Goal: Task Accomplishment & Management: Complete application form

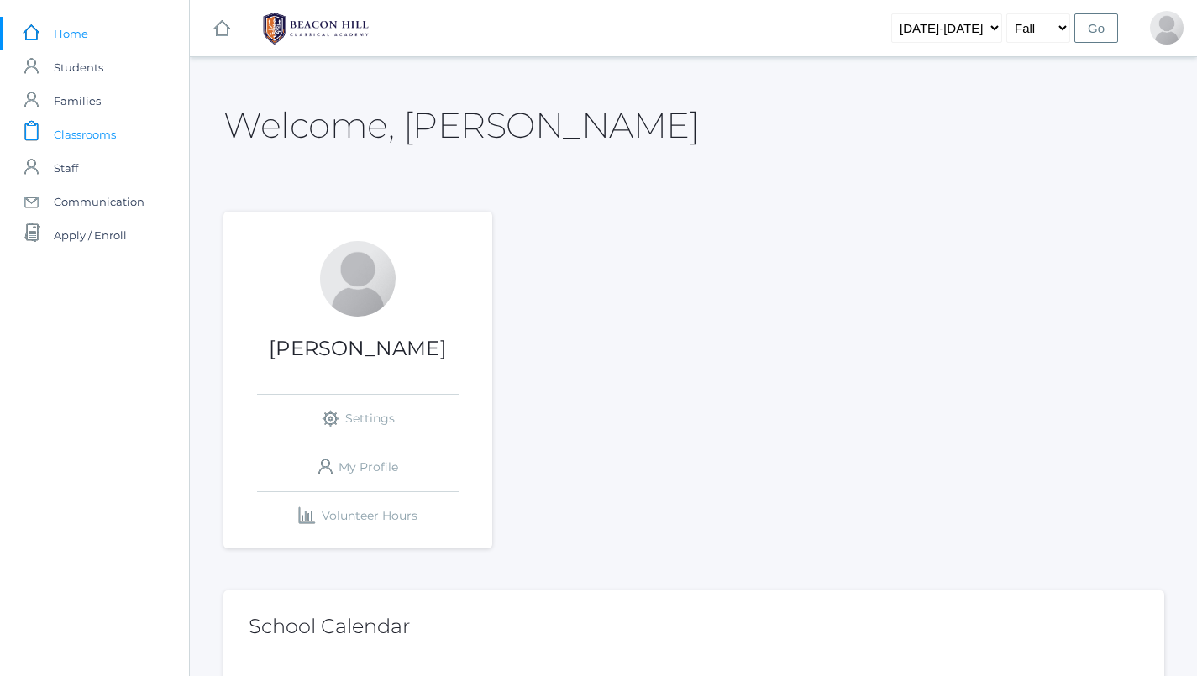
click at [58, 126] on span "Classrooms" at bounding box center [85, 135] width 62 height 34
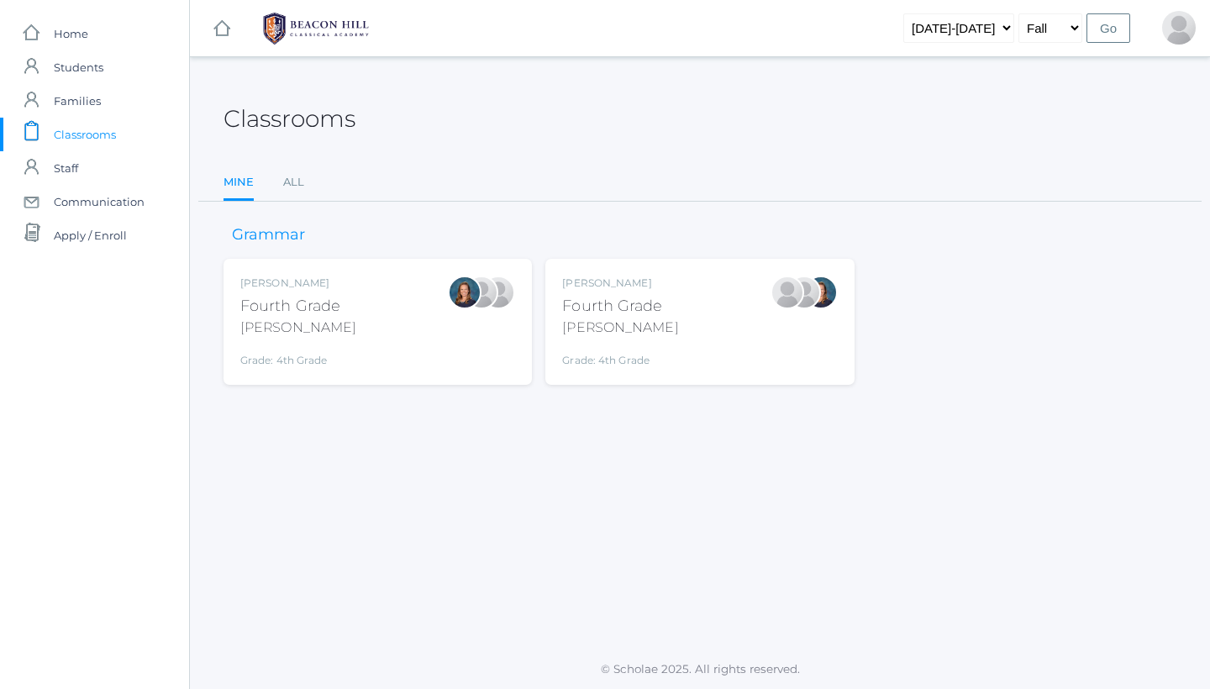
click at [669, 317] on div "Lydia Chaffin Fourth Grade Chaffin Grade: 4th Grade 04LA" at bounding box center [699, 321] width 275 height 92
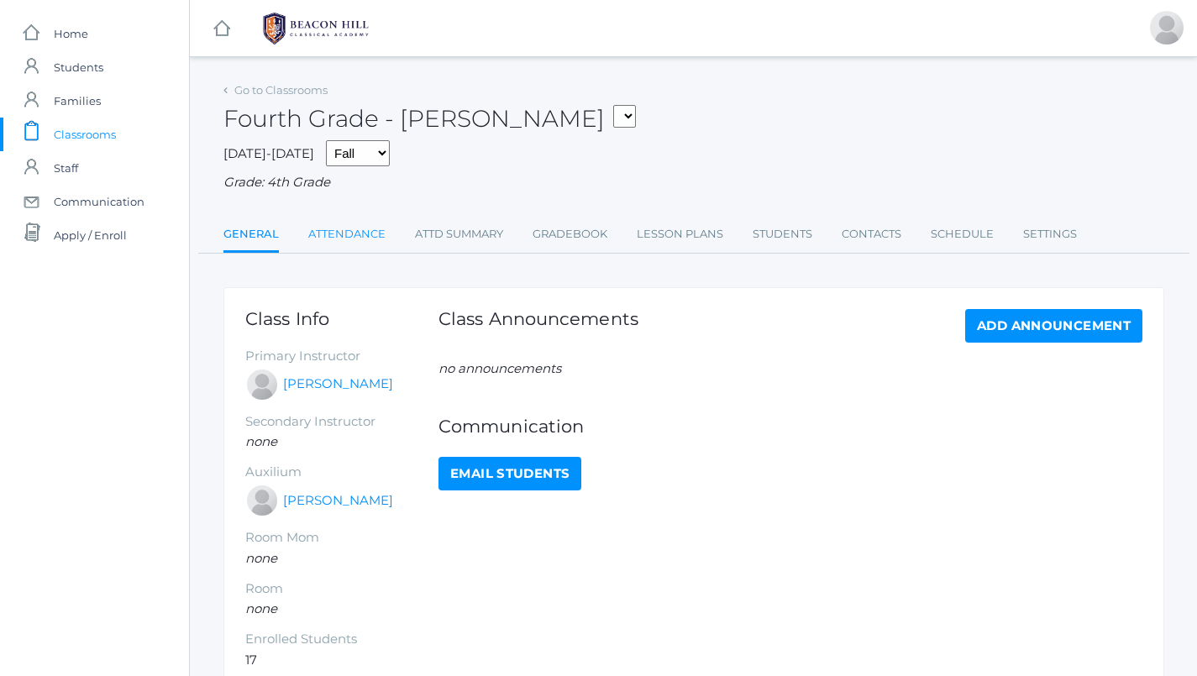
click at [372, 223] on link "Attendance" at bounding box center [346, 235] width 77 height 34
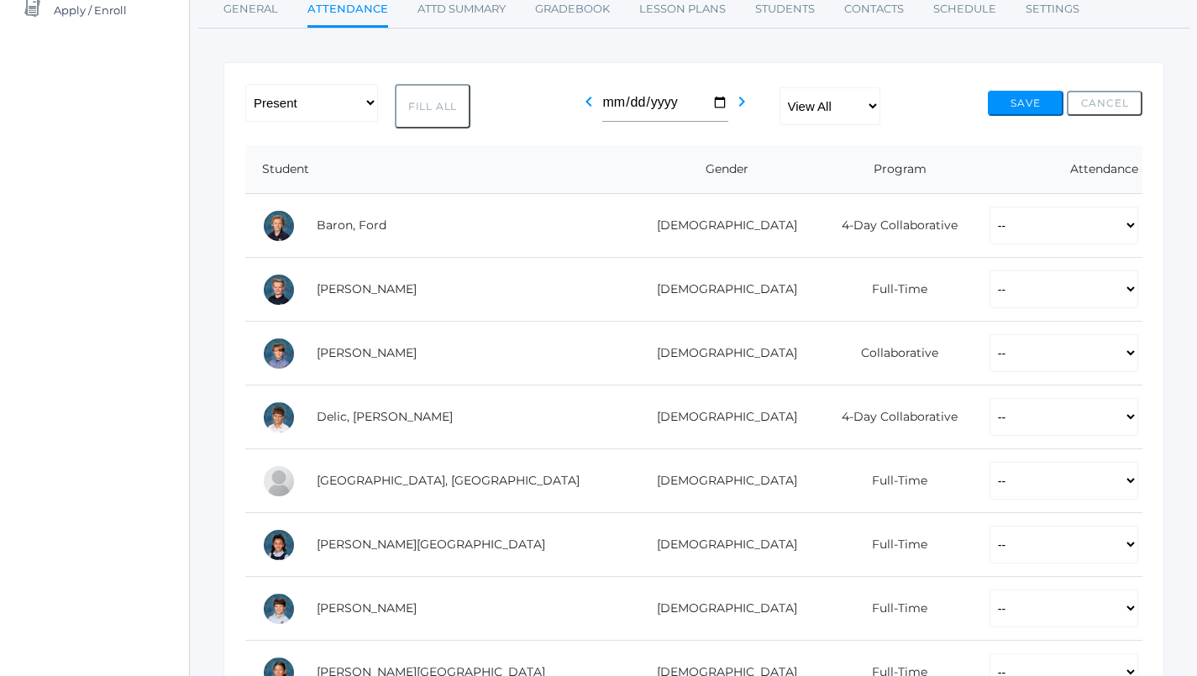
scroll to position [227, 0]
select select "P"
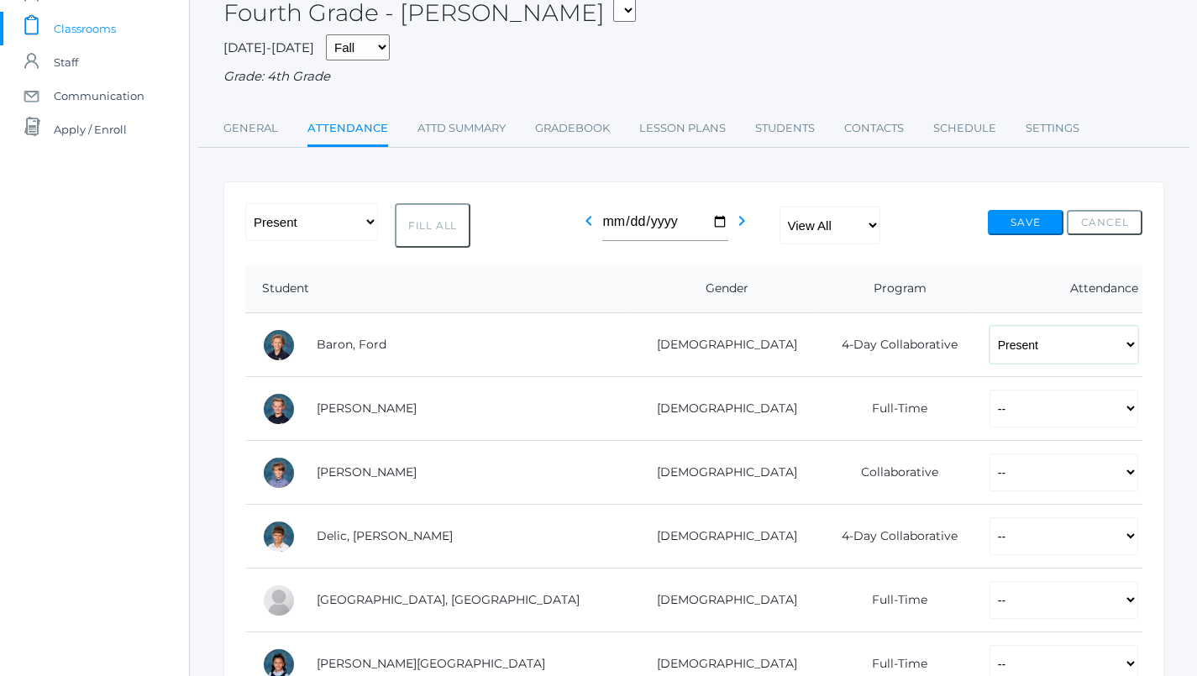
scroll to position [105, 0]
select select "P"
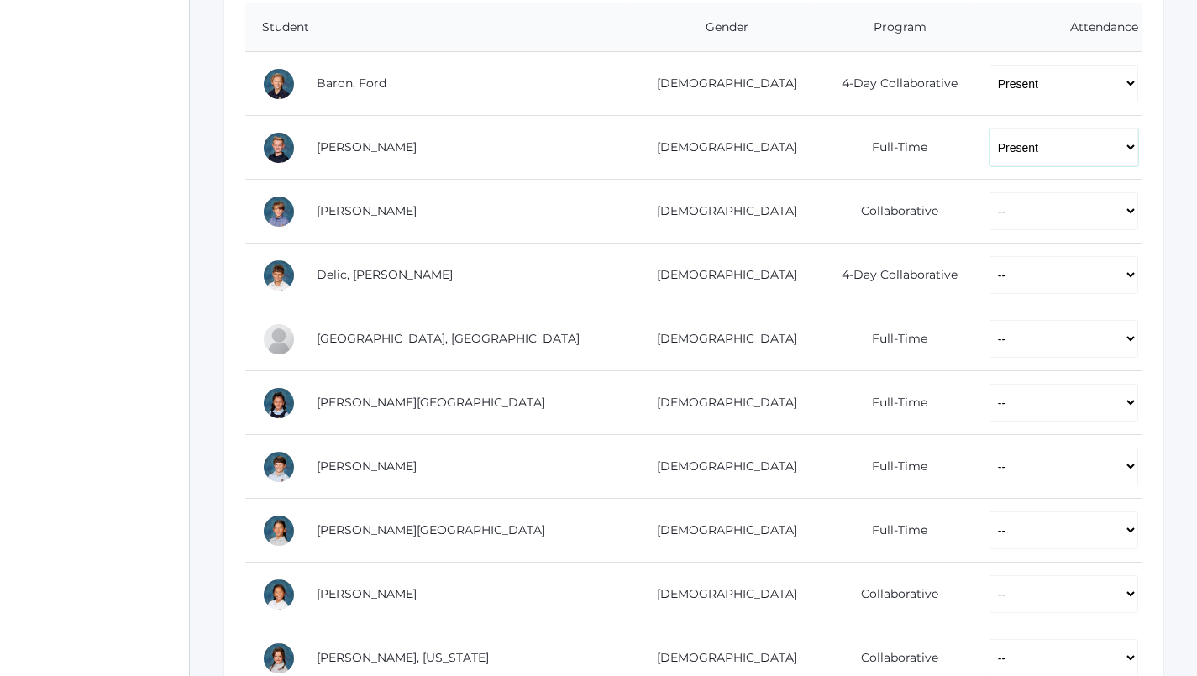
scroll to position [369, 0]
select select "P"
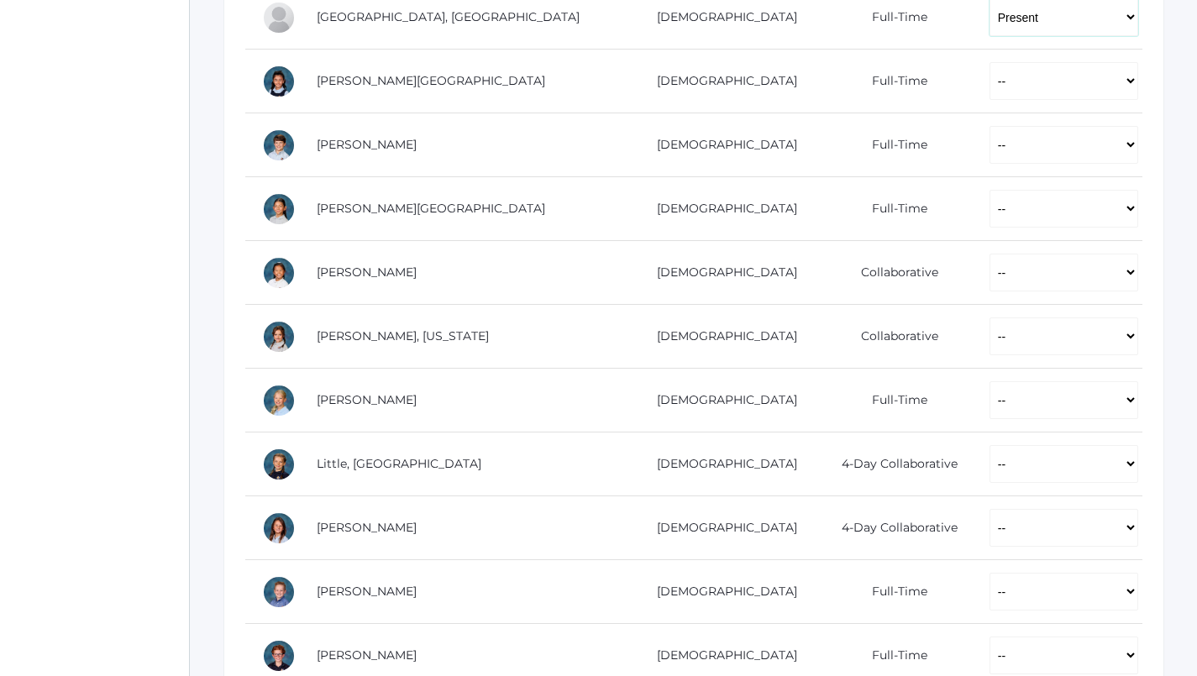
scroll to position [691, 0]
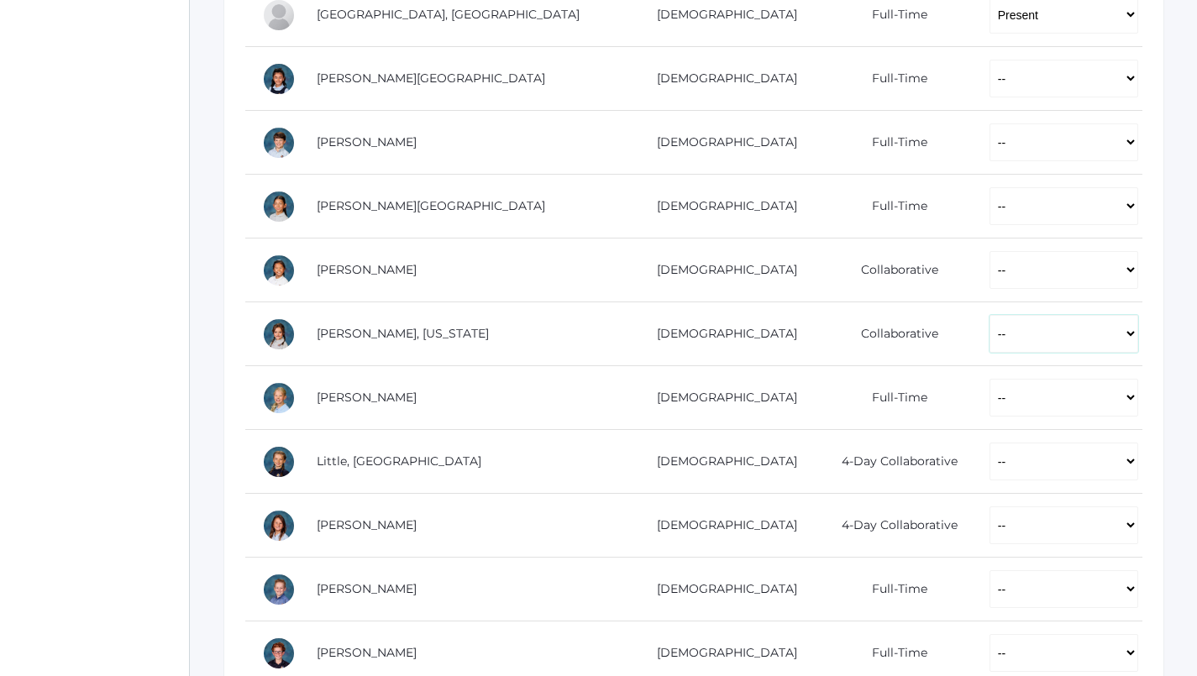
select select "P"
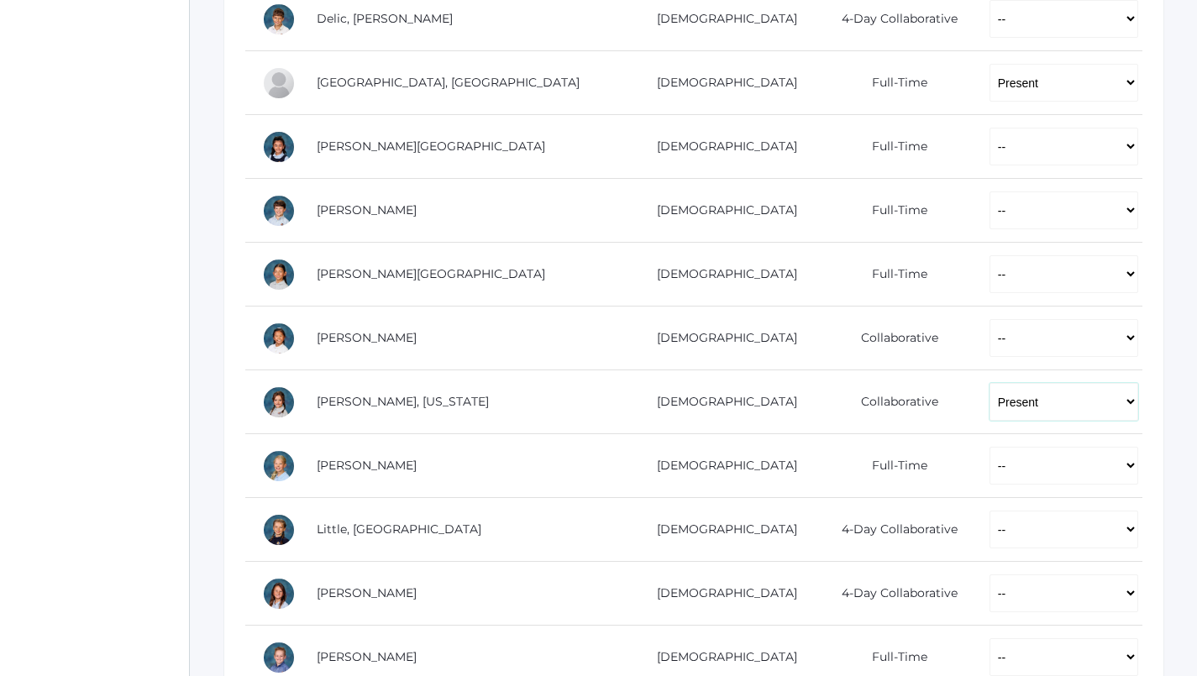
scroll to position [655, 0]
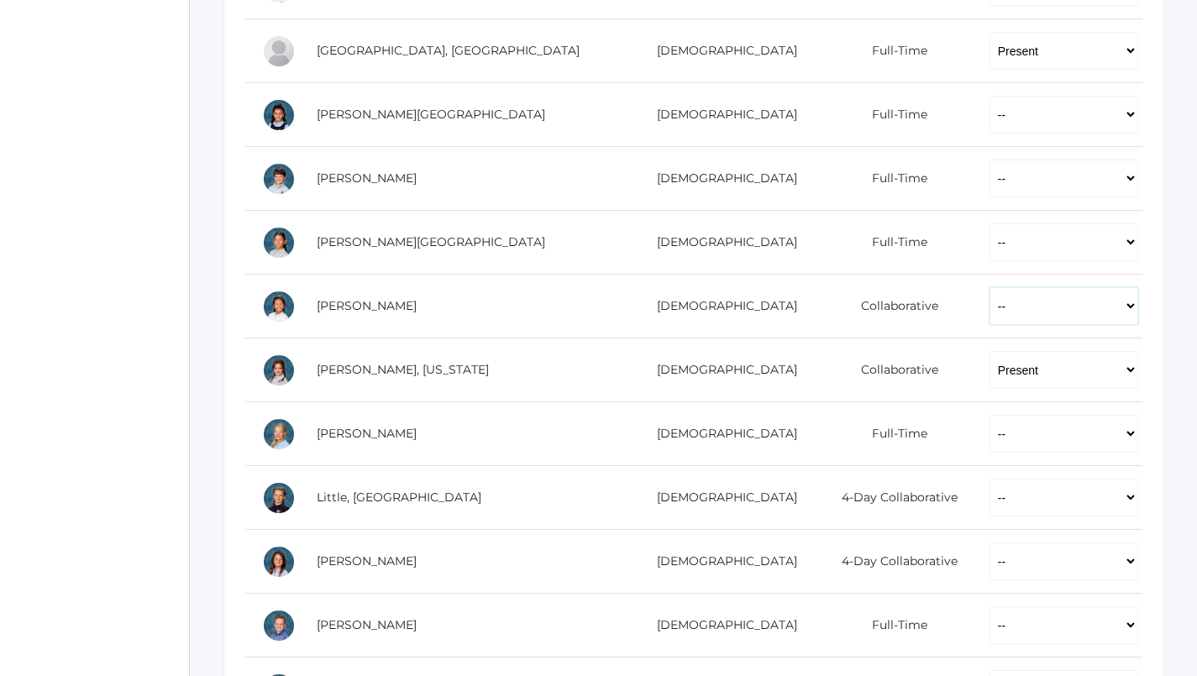
select select "P"
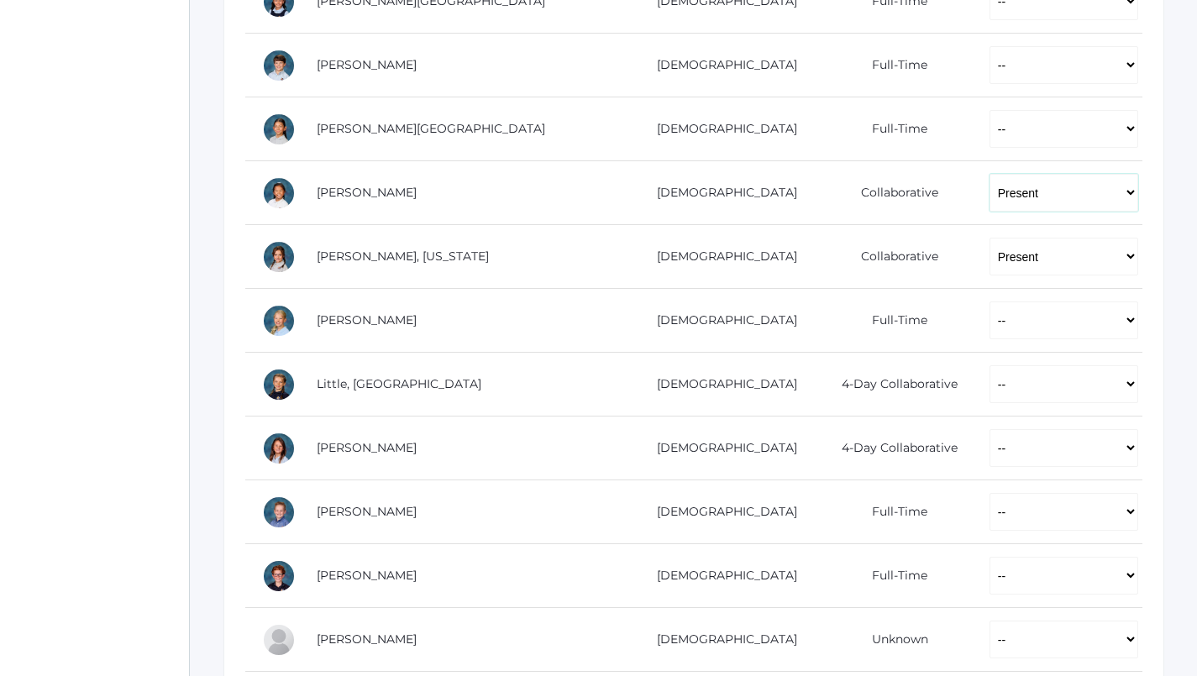
scroll to position [779, 0]
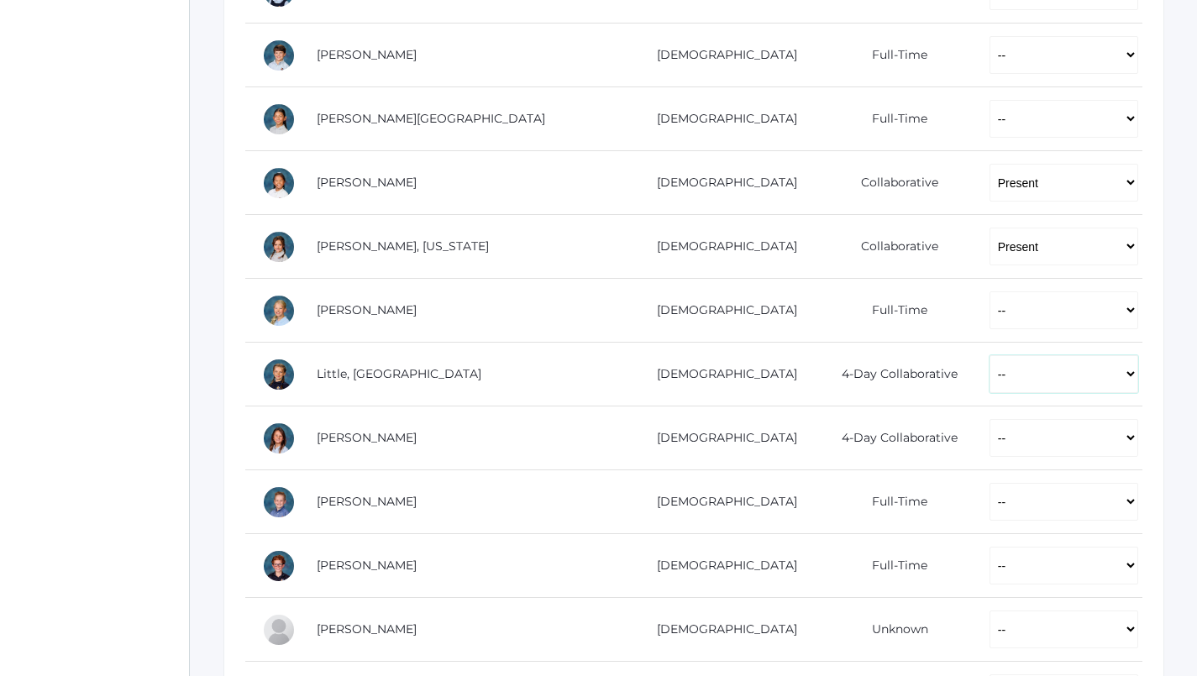
select select "P"
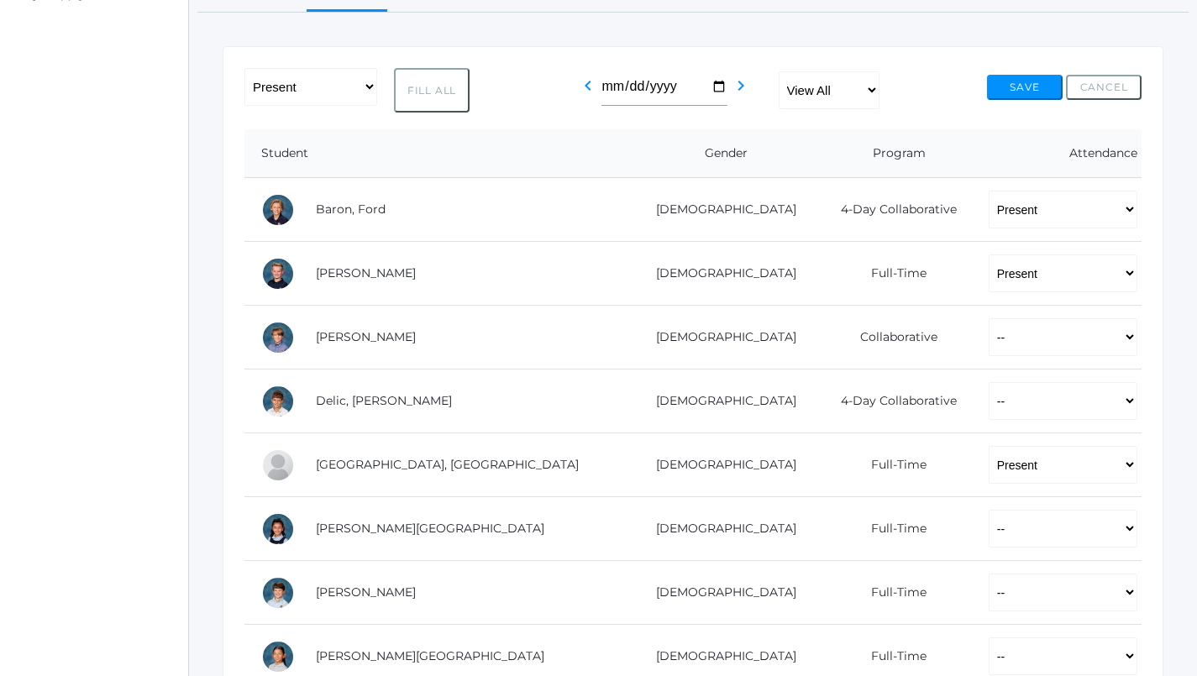
scroll to position [239, 1]
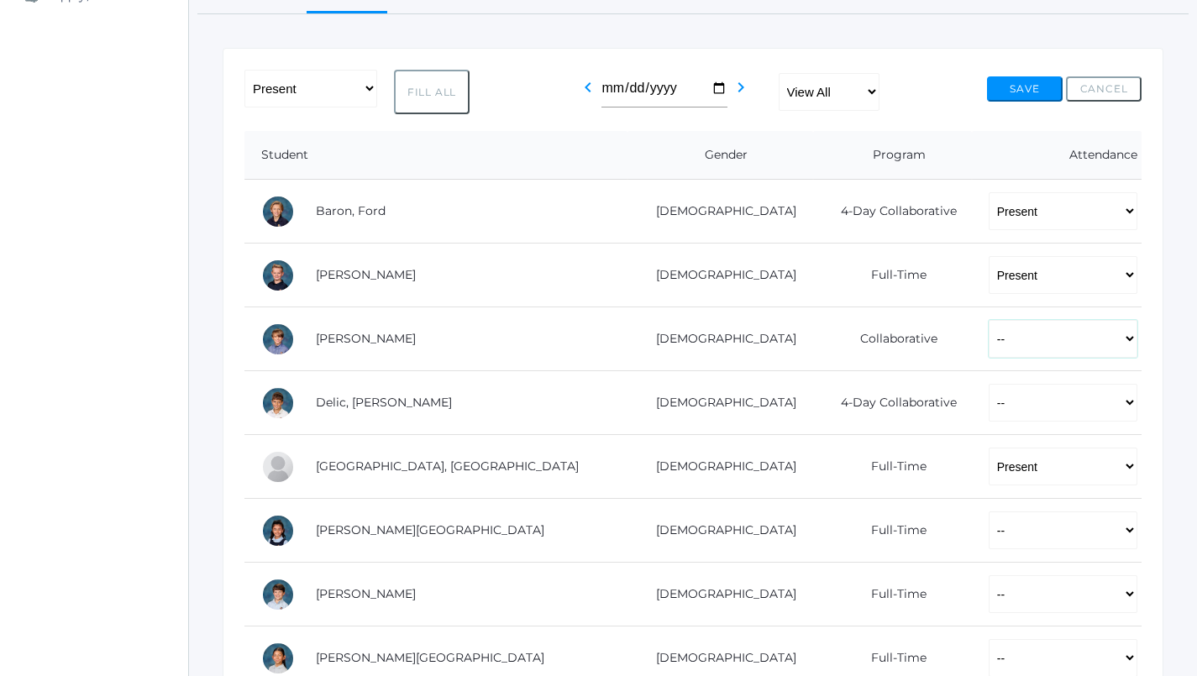
select select "P"
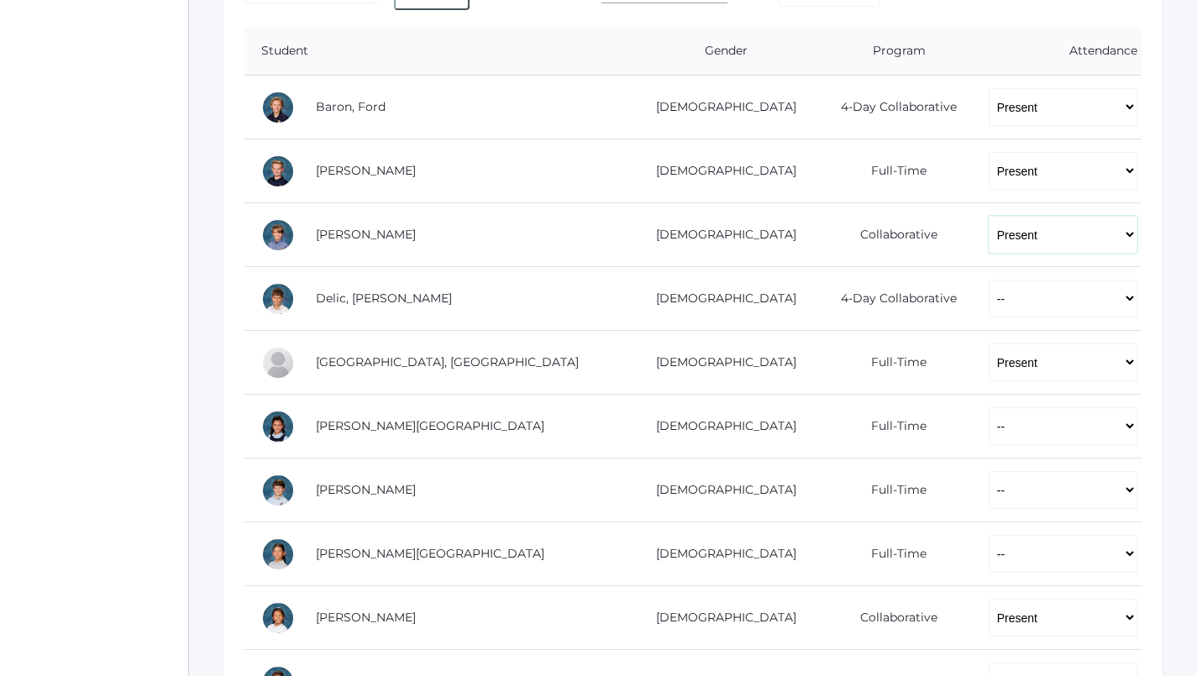
scroll to position [365, 1]
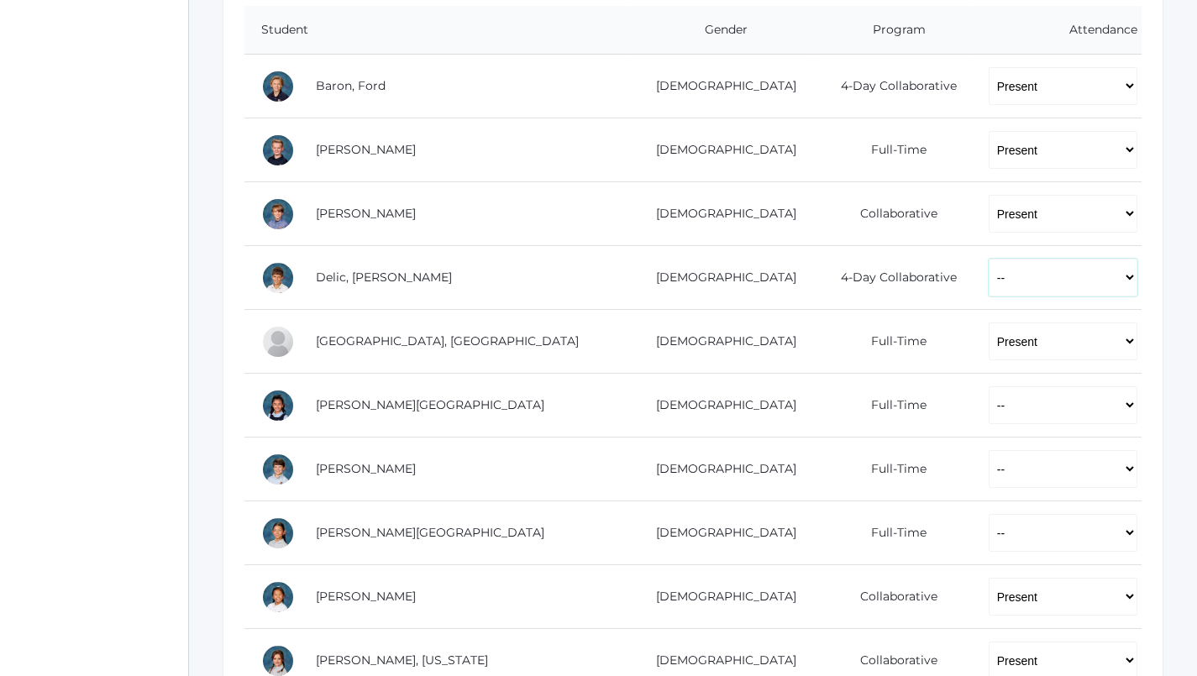
select select "P"
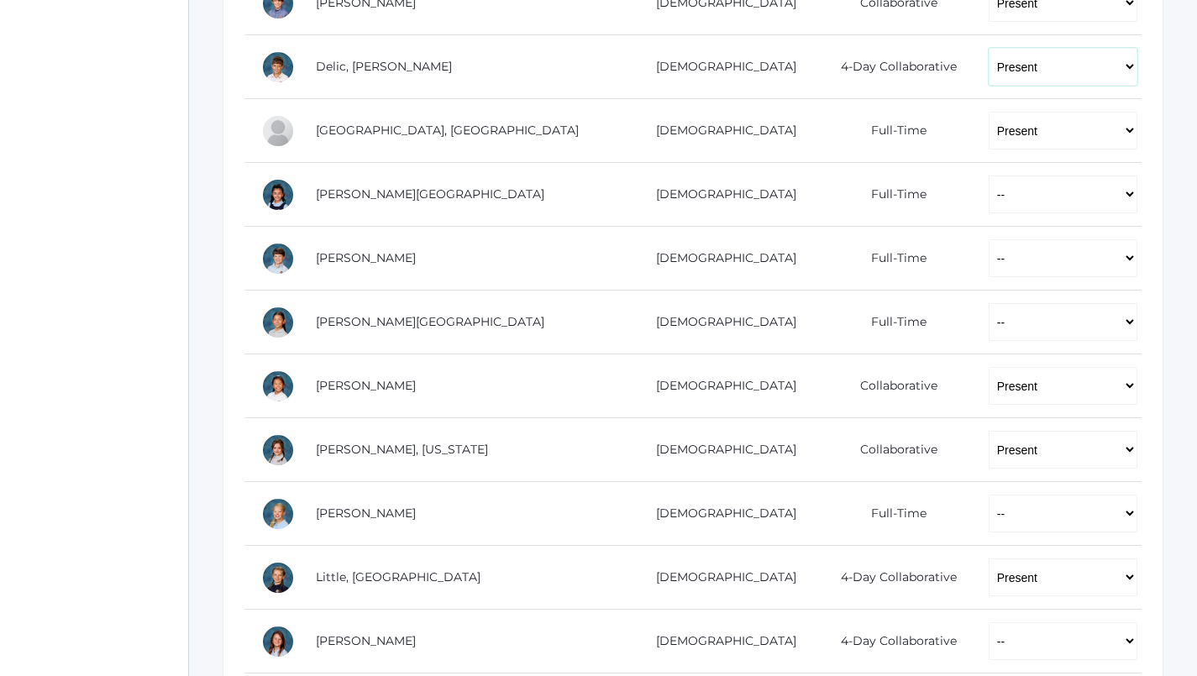
scroll to position [590, 1]
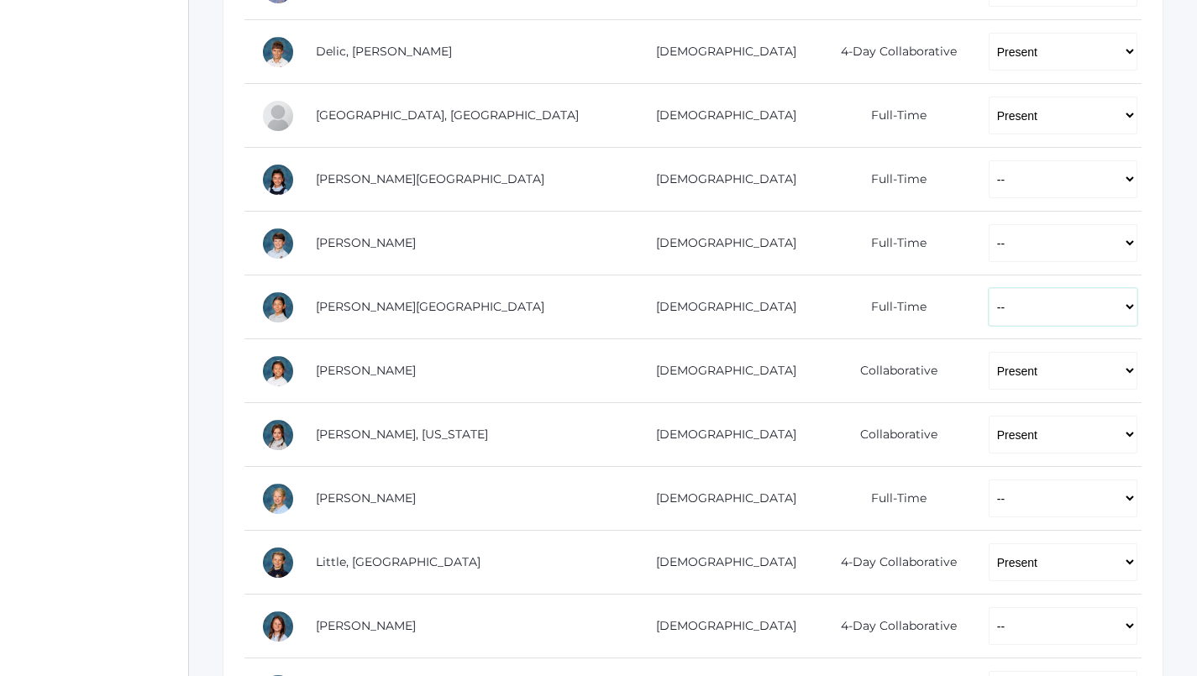
select select "P"
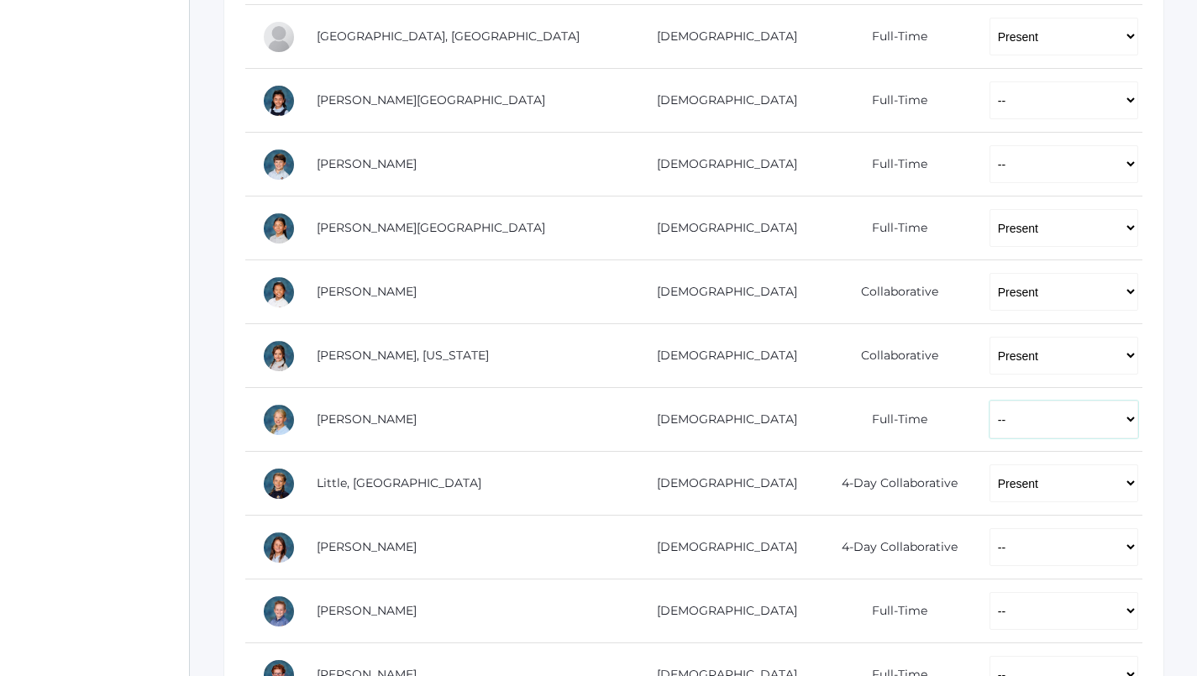
select select "P"
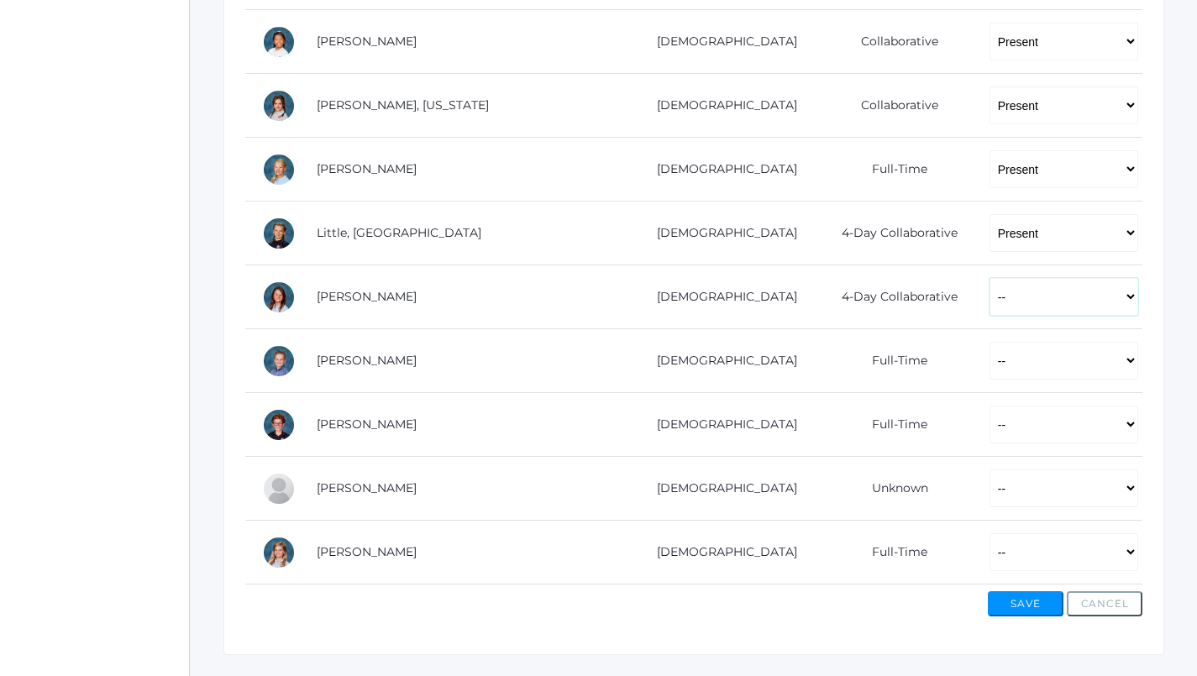
scroll to position [918, 0]
select select "P"
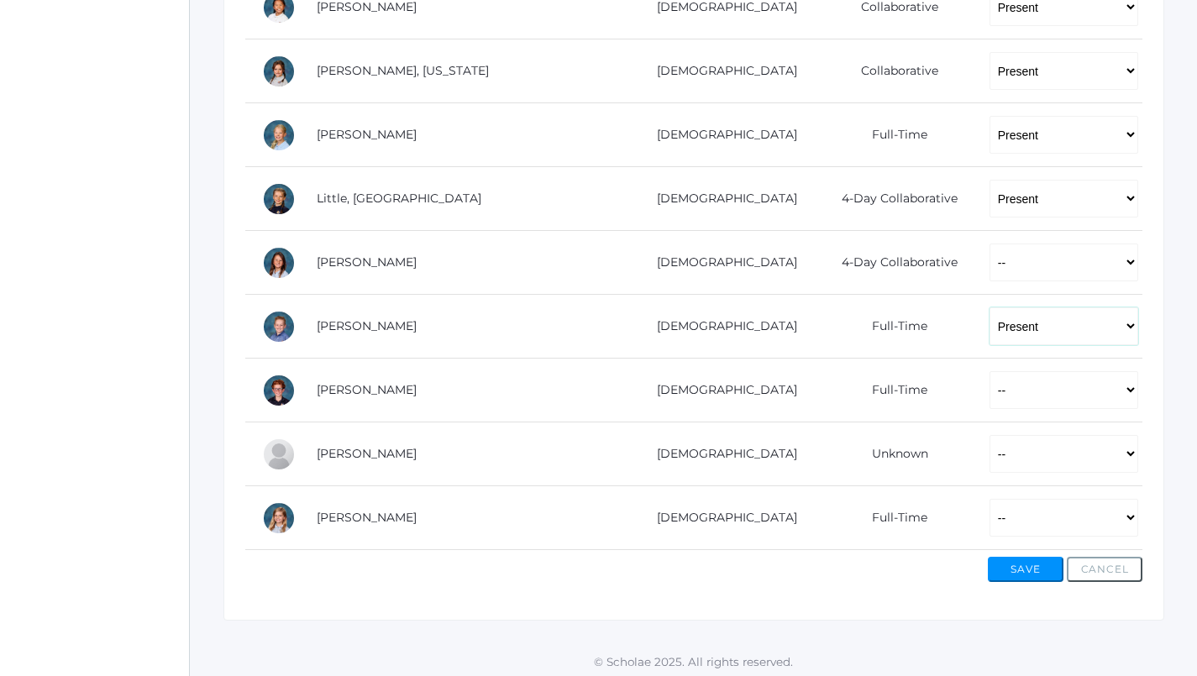
scroll to position [953, 0]
select select "P"
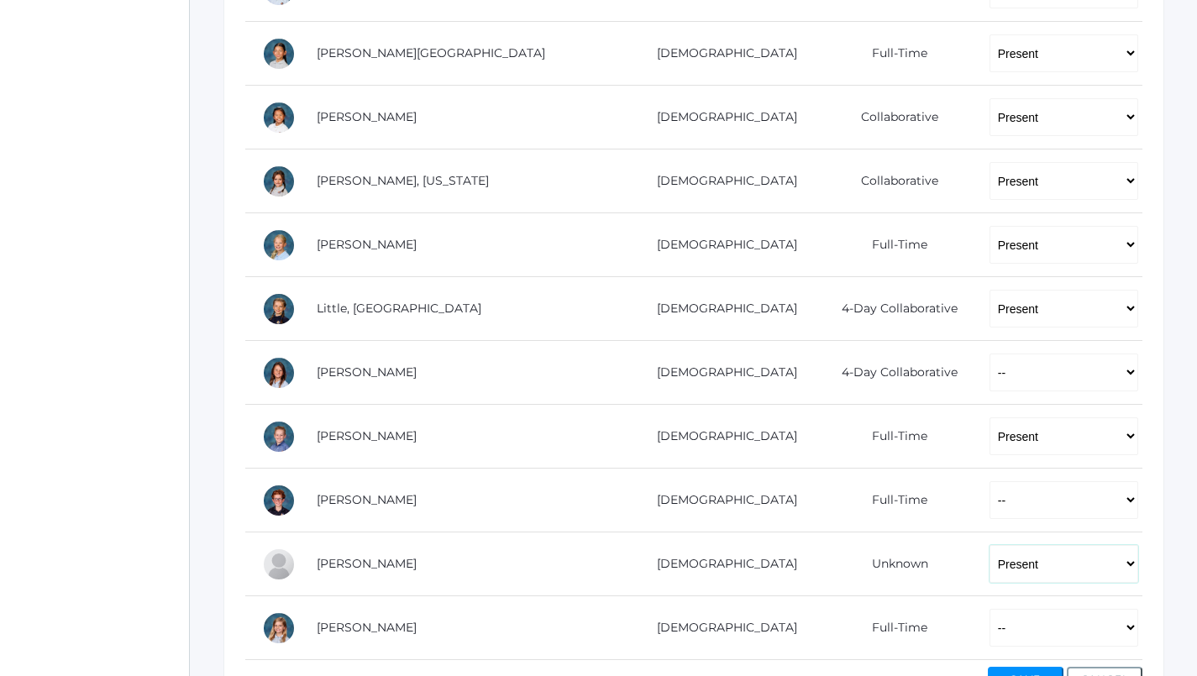
scroll to position [853, 0]
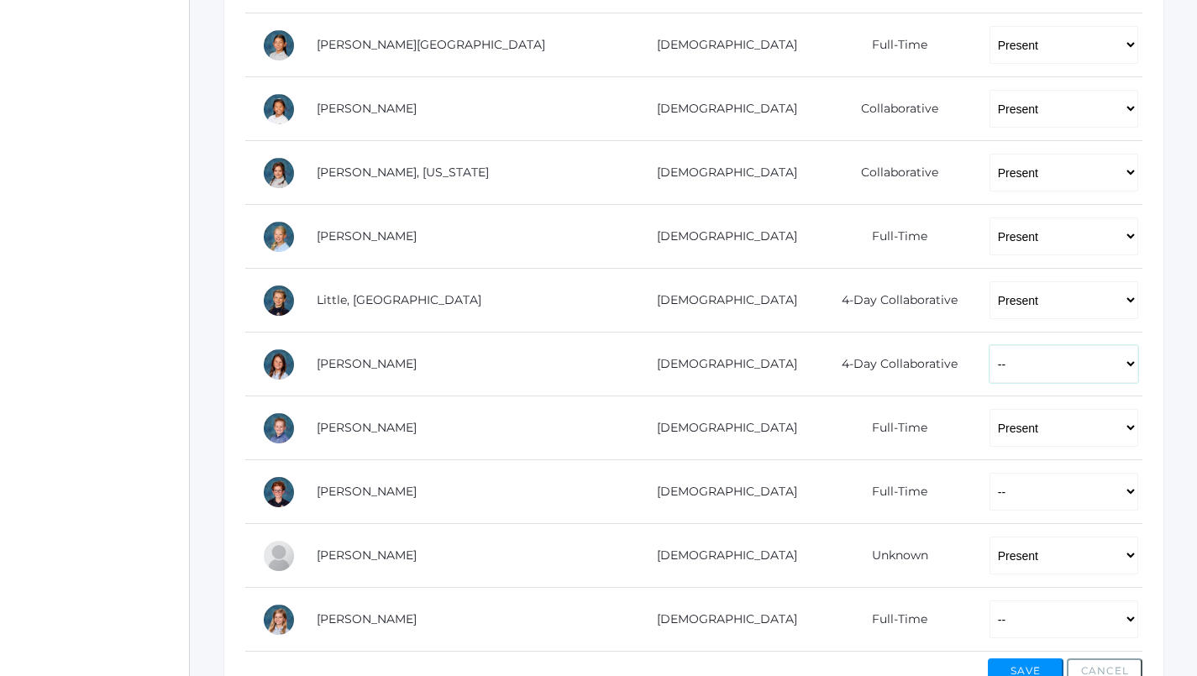
select select "P"
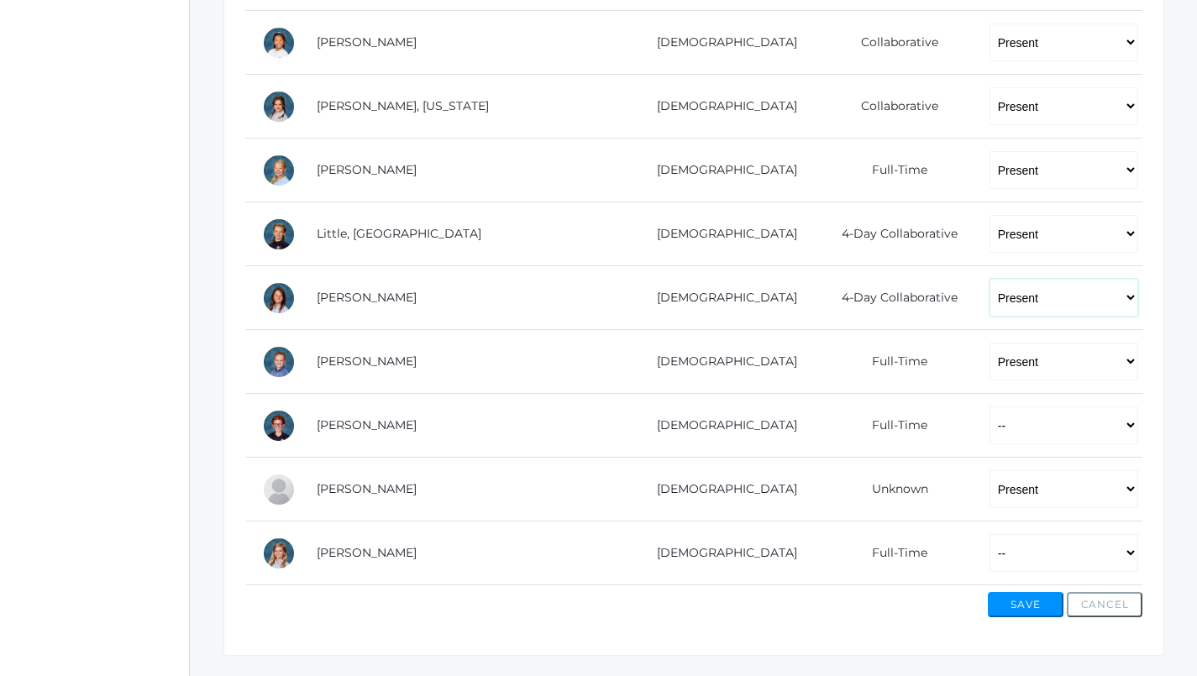
scroll to position [922, 0]
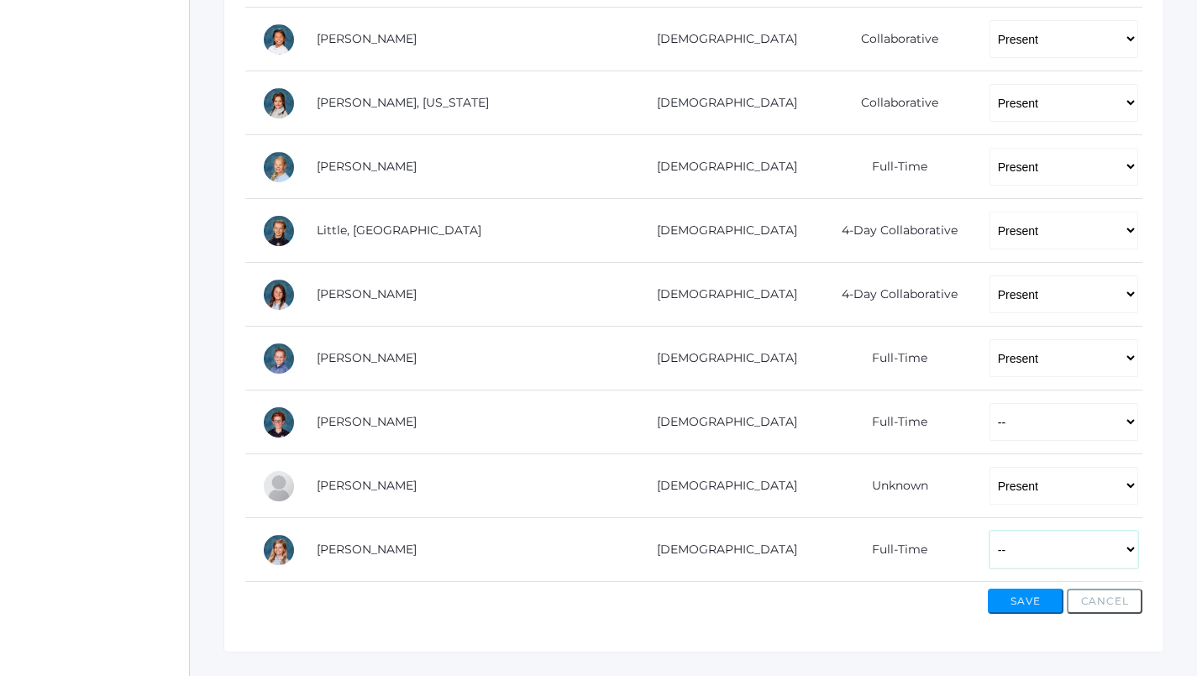
select select "P"
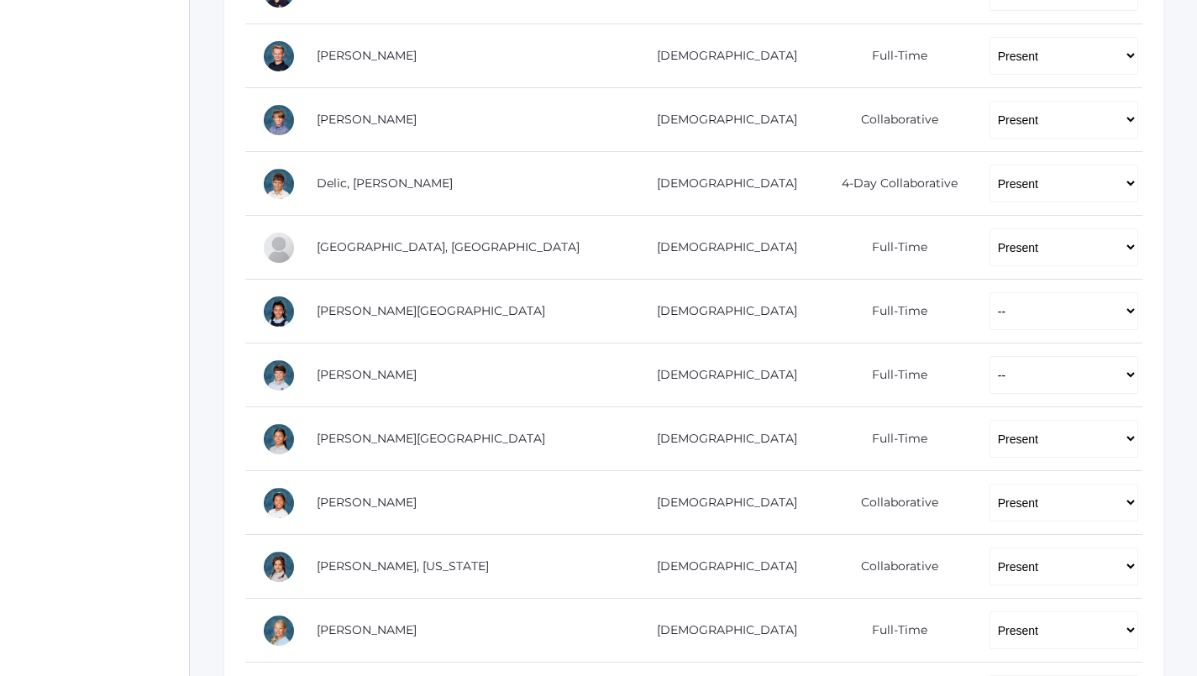
scroll to position [412, 0]
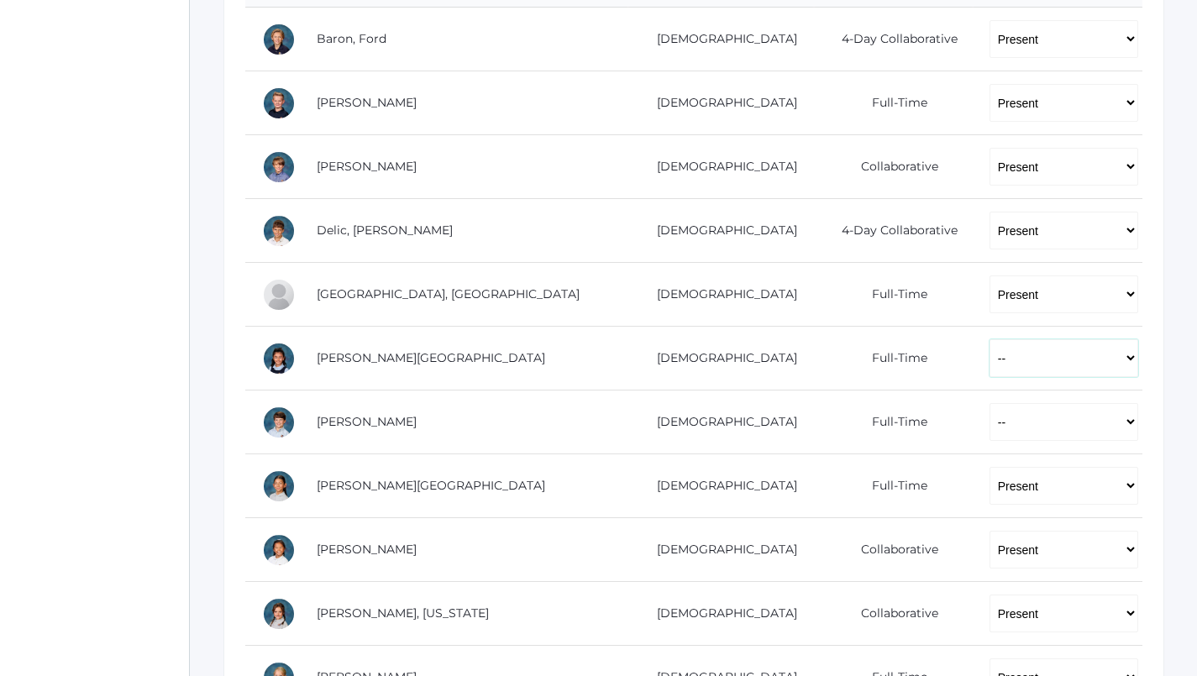
select select "AU"
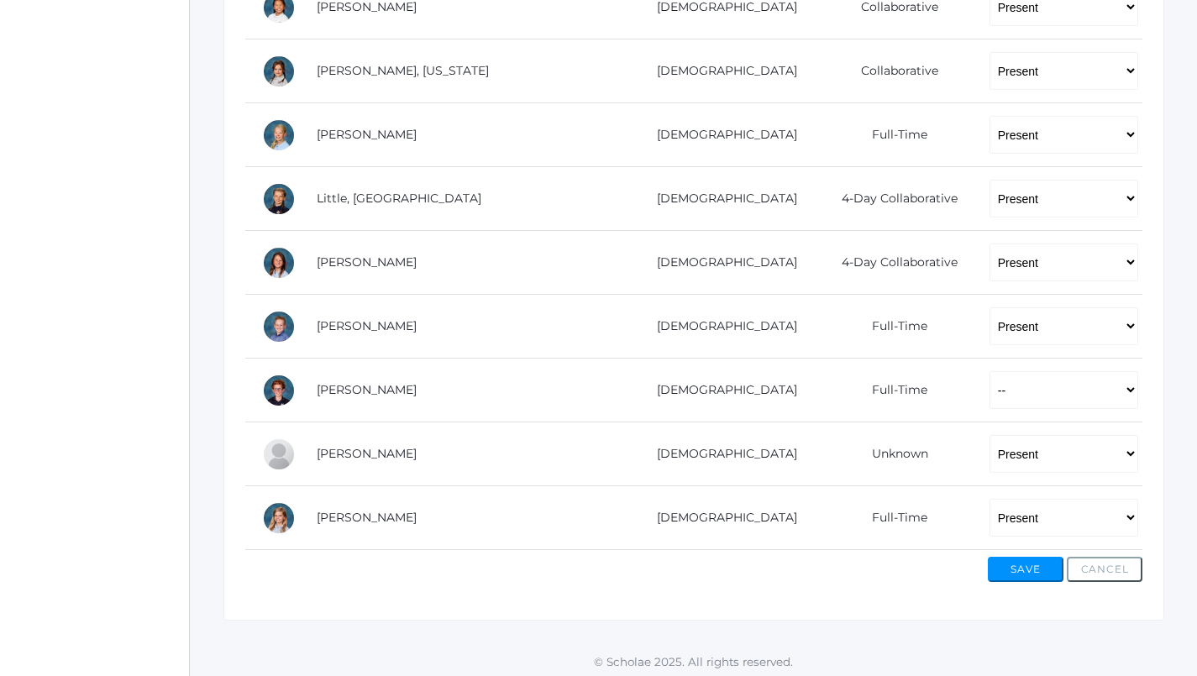
scroll to position [953, 0]
select select "AU"
click at [1031, 559] on button "Save" at bounding box center [1026, 570] width 76 height 25
